Goal: Information Seeking & Learning: Check status

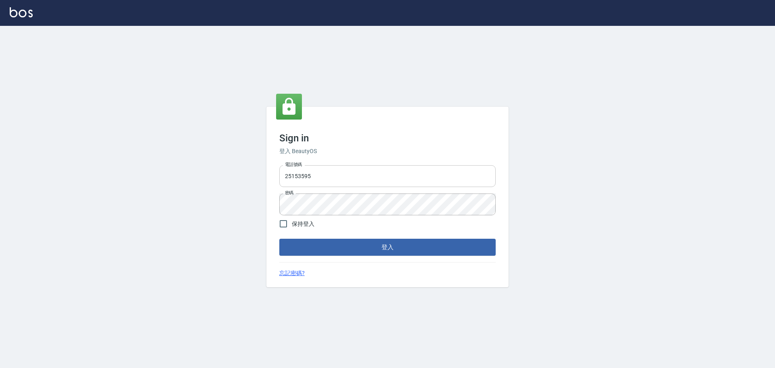
click at [340, 179] on input "25153595" at bounding box center [387, 176] width 216 height 22
type input "9990001234567"
click at [374, 249] on button "登入" at bounding box center [387, 246] width 216 height 17
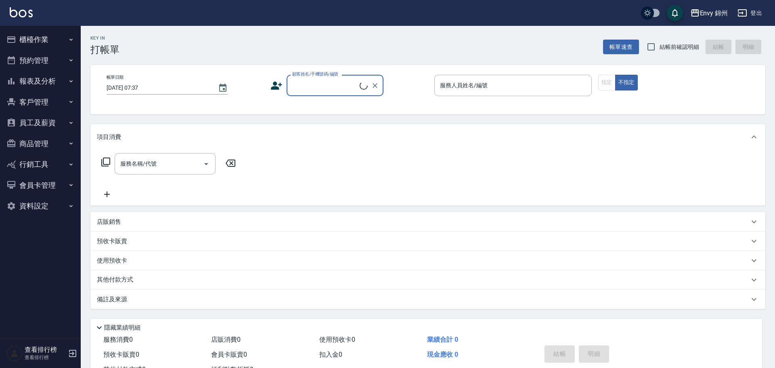
click at [40, 74] on button "報表及分析" at bounding box center [40, 81] width 74 height 21
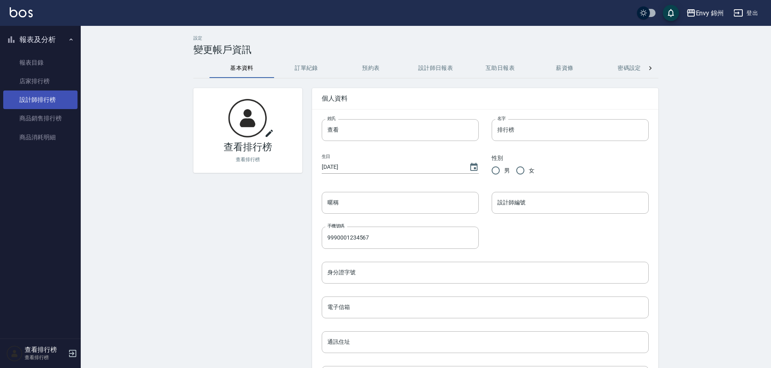
click at [43, 91] on link "設計師排行榜" at bounding box center [40, 99] width 74 height 19
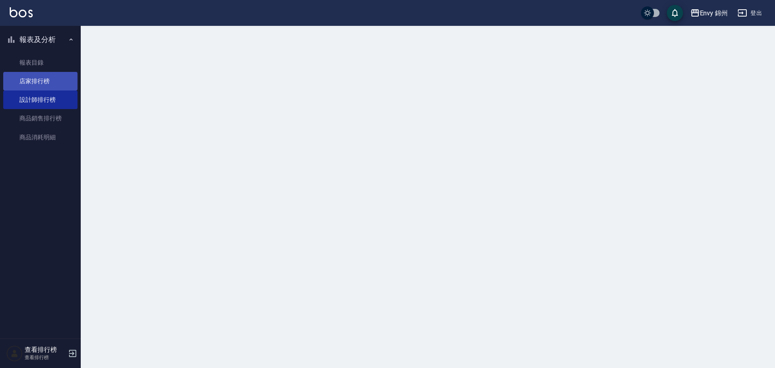
click at [44, 80] on link "店家排行榜" at bounding box center [40, 81] width 74 height 19
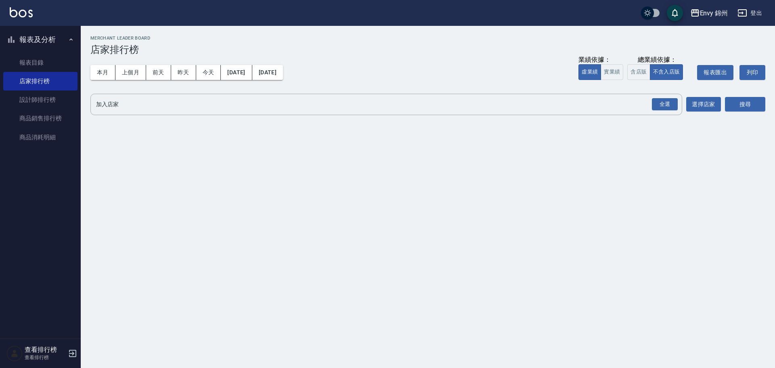
click at [183, 73] on button "昨天" at bounding box center [183, 72] width 25 height 15
click at [657, 102] on div "全選" at bounding box center [665, 104] width 26 height 13
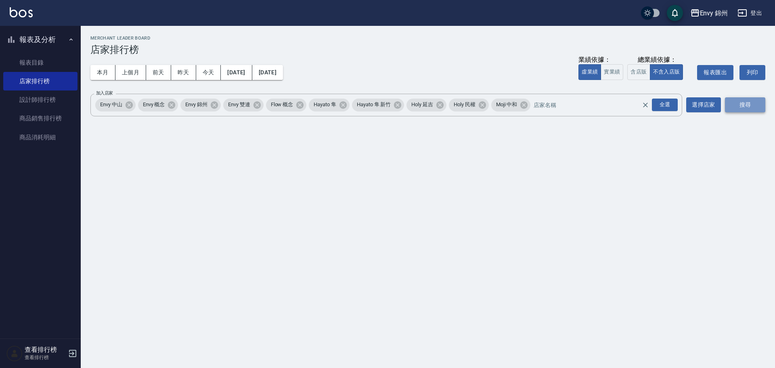
click at [743, 105] on button "搜尋" at bounding box center [745, 104] width 40 height 15
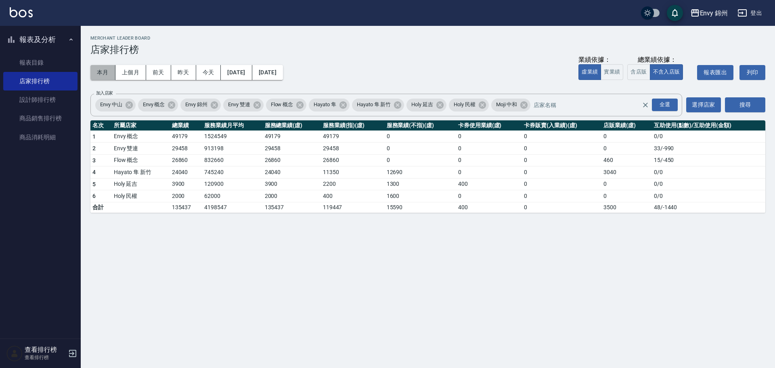
click at [106, 68] on button "本月" at bounding box center [102, 72] width 25 height 15
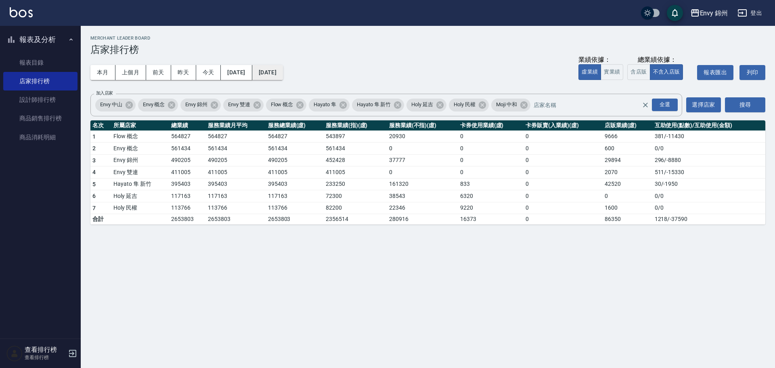
click at [283, 73] on button "2025/08/31" at bounding box center [267, 72] width 31 height 15
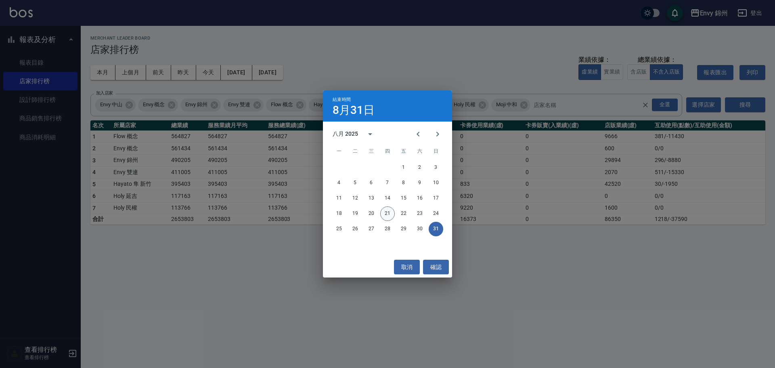
click at [383, 214] on button "21" at bounding box center [387, 213] width 15 height 15
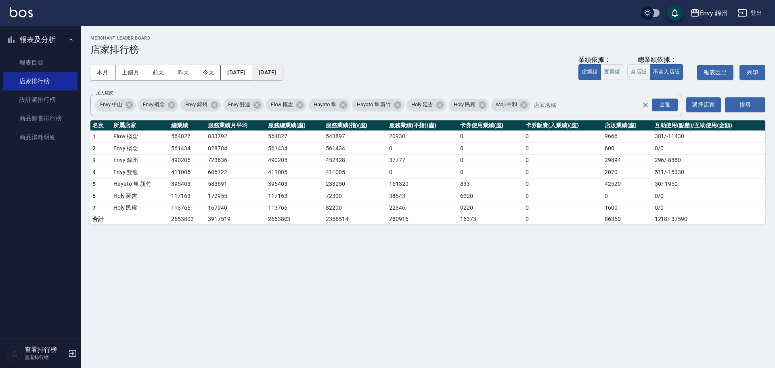
click at [283, 69] on button "2025/08/21" at bounding box center [267, 72] width 31 height 15
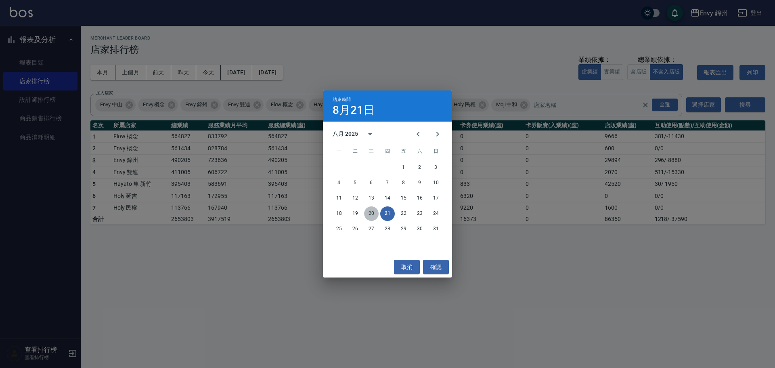
click at [372, 210] on button "20" at bounding box center [371, 213] width 15 height 15
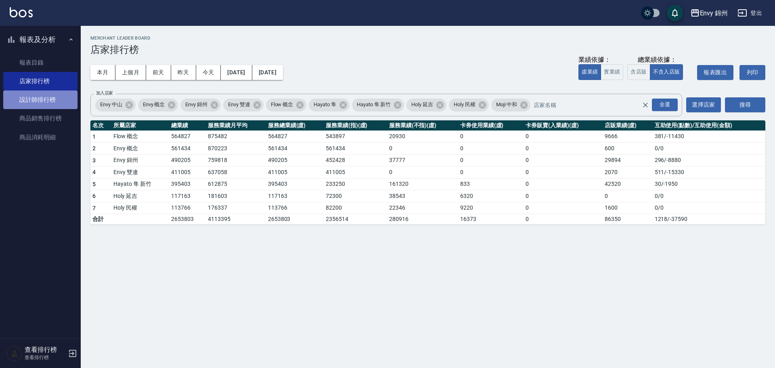
click at [19, 104] on link "設計師排行榜" at bounding box center [40, 99] width 74 height 19
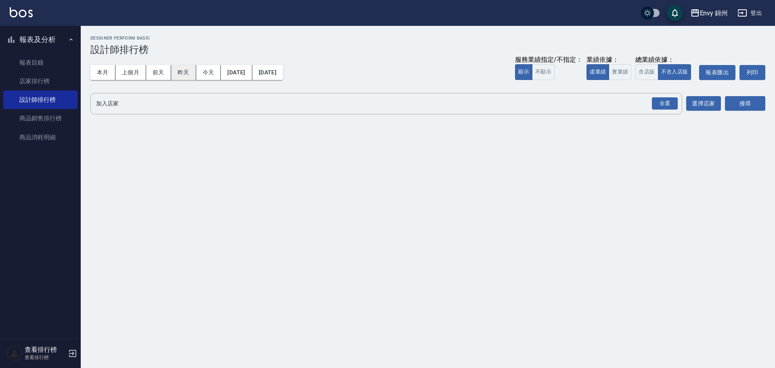
click at [193, 73] on button "昨天" at bounding box center [183, 72] width 25 height 15
drag, startPoint x: 658, startPoint y: 96, endPoint x: 692, endPoint y: 102, distance: 34.4
click at [658, 97] on div "全選" at bounding box center [664, 103] width 28 height 21
click at [648, 108] on input "加入店家" at bounding box center [380, 103] width 572 height 14
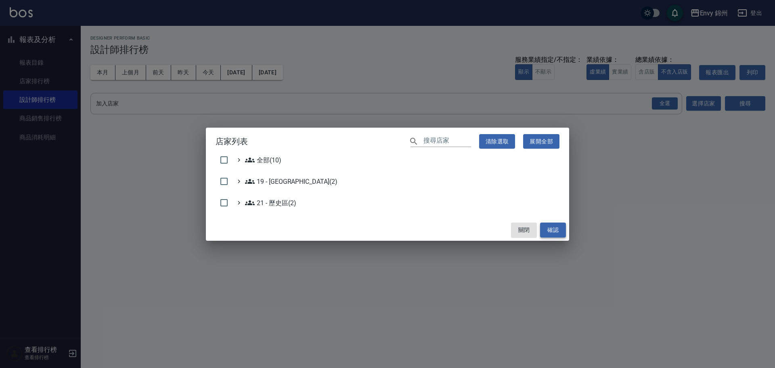
click at [558, 228] on button "確認" at bounding box center [553, 229] width 26 height 15
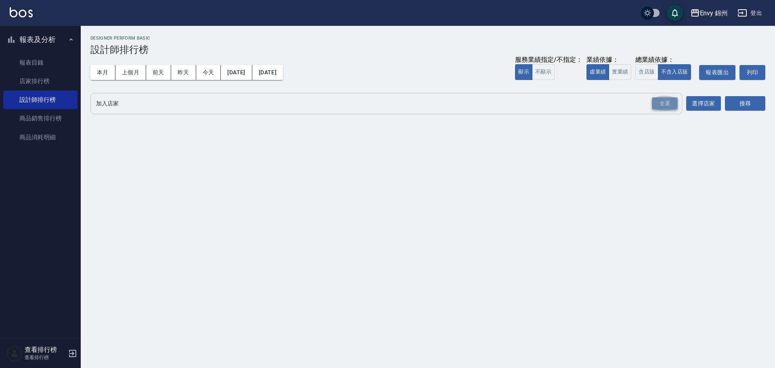
click at [675, 100] on div "全選" at bounding box center [665, 103] width 26 height 13
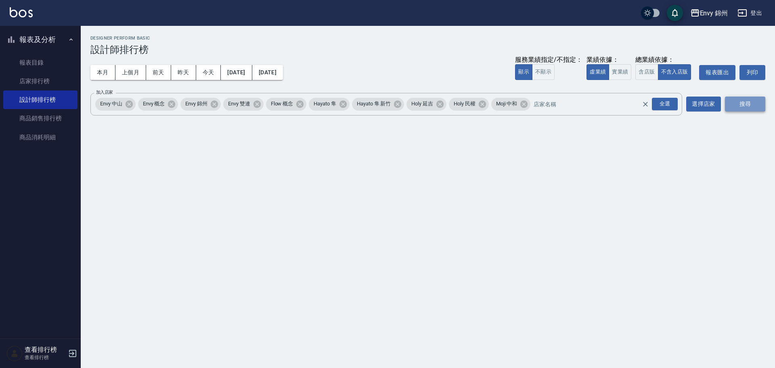
click at [752, 107] on button "搜尋" at bounding box center [745, 103] width 40 height 15
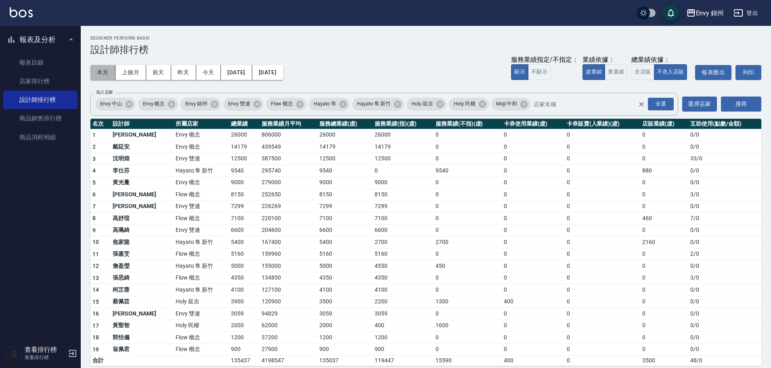
click at [100, 74] on button "本月" at bounding box center [102, 72] width 25 height 15
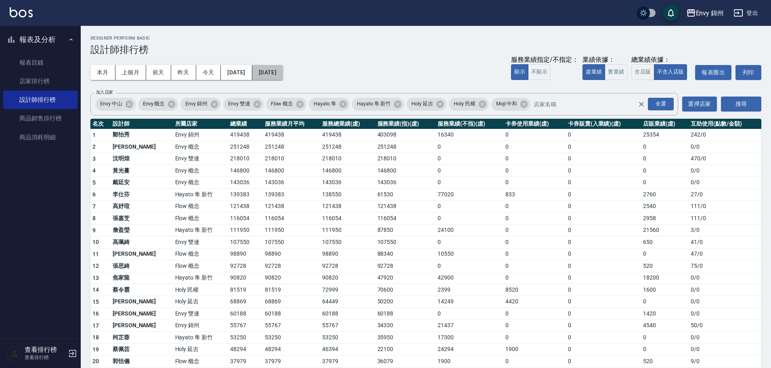
click at [283, 68] on button "2025/08/31" at bounding box center [267, 72] width 31 height 15
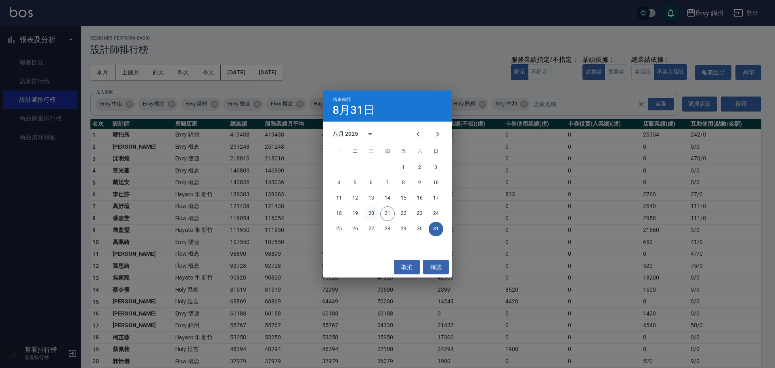
click at [370, 212] on button "20" at bounding box center [371, 213] width 15 height 15
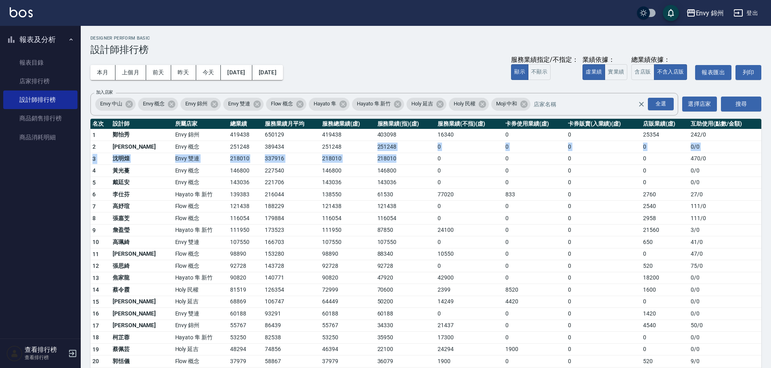
drag, startPoint x: 415, startPoint y: 161, endPoint x: 507, endPoint y: 145, distance: 93.5
click at [448, 161] on tbody "1 鄭怡秀 Envy 錦州 419438 650129 419438 403098 16340 0 0 25354 242 / 0 2 王文嘉 Envy 概念…" at bounding box center [425, 313] width 671 height 368
drag, startPoint x: 518, startPoint y: 282, endPoint x: 493, endPoint y: 292, distance: 25.9
click at [514, 282] on td "0" at bounding box center [534, 278] width 63 height 12
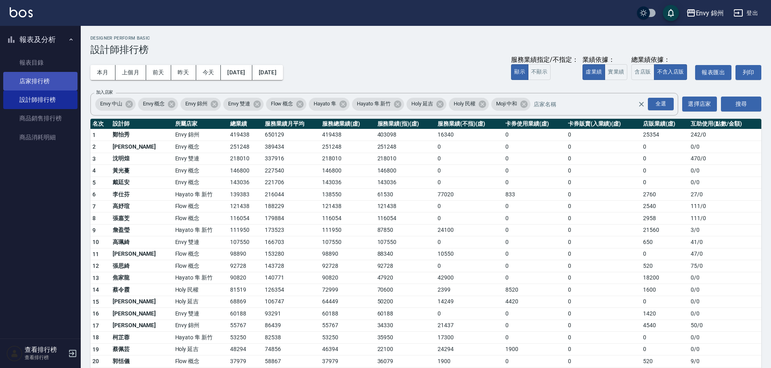
click at [6, 80] on link "店家排行榜" at bounding box center [40, 81] width 74 height 19
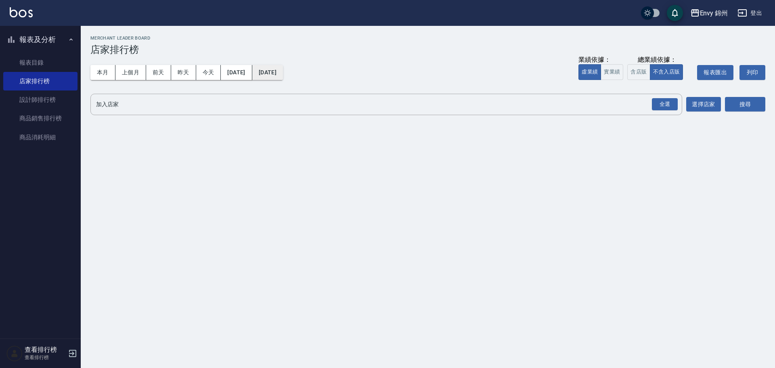
click at [283, 70] on button "2025/08/21" at bounding box center [267, 72] width 31 height 15
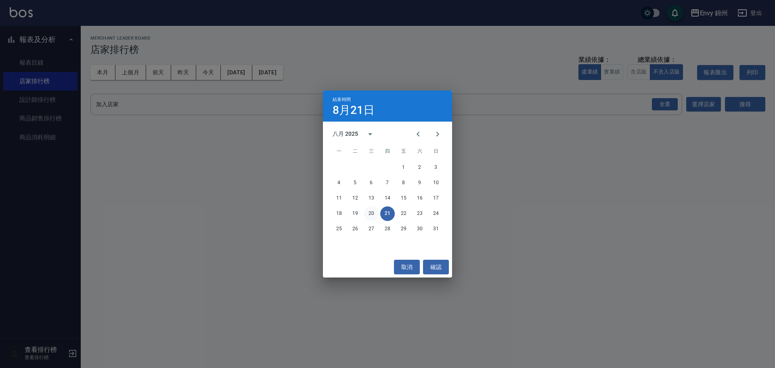
click at [371, 213] on button "20" at bounding box center [371, 213] width 15 height 15
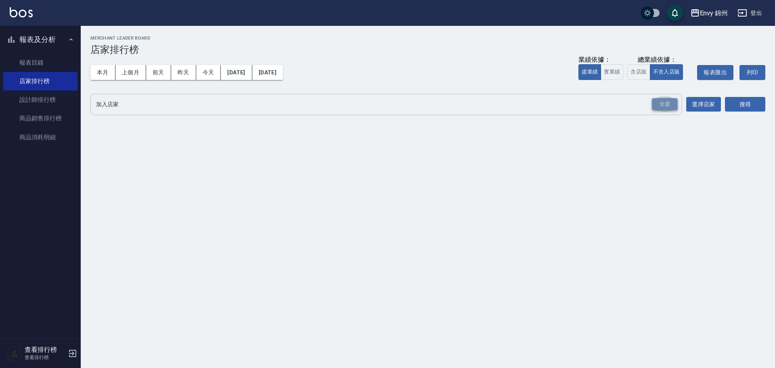
click at [656, 106] on div "全選" at bounding box center [665, 104] width 26 height 13
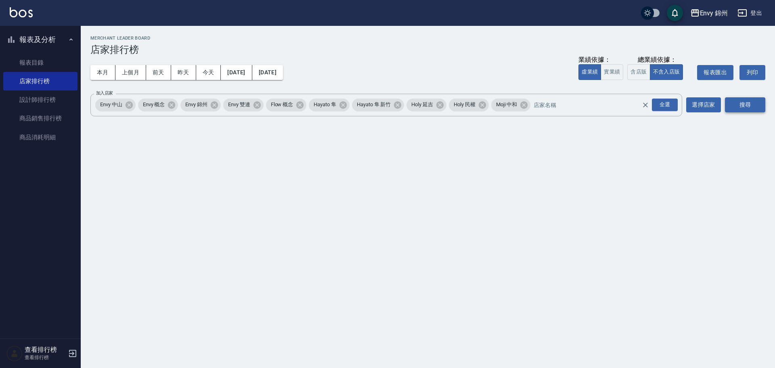
click at [738, 103] on button "搜尋" at bounding box center [745, 104] width 40 height 15
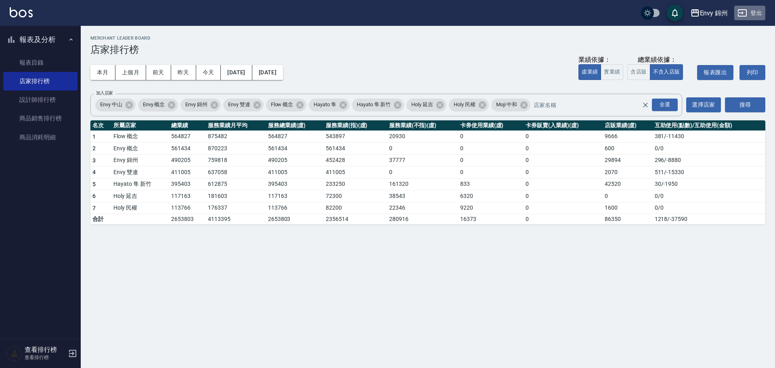
click at [753, 18] on button "登出" at bounding box center [749, 13] width 31 height 15
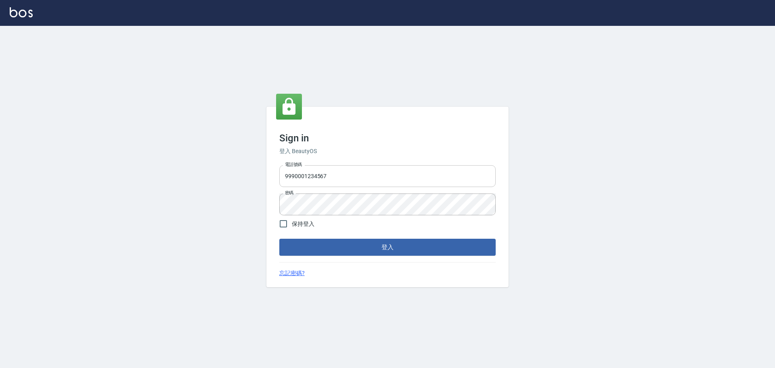
click at [375, 175] on input "9990001234567" at bounding box center [387, 176] width 216 height 22
type input "25153595"
click at [419, 260] on div "Sign in 登入 BeautyOS 電話號碼 25153595 電話號碼 密碼 密碼 保持登入 登入 忘記密碼?" at bounding box center [387, 197] width 242 height 181
click at [429, 249] on button "登入" at bounding box center [387, 246] width 216 height 17
